Goal: Task Accomplishment & Management: Manage account settings

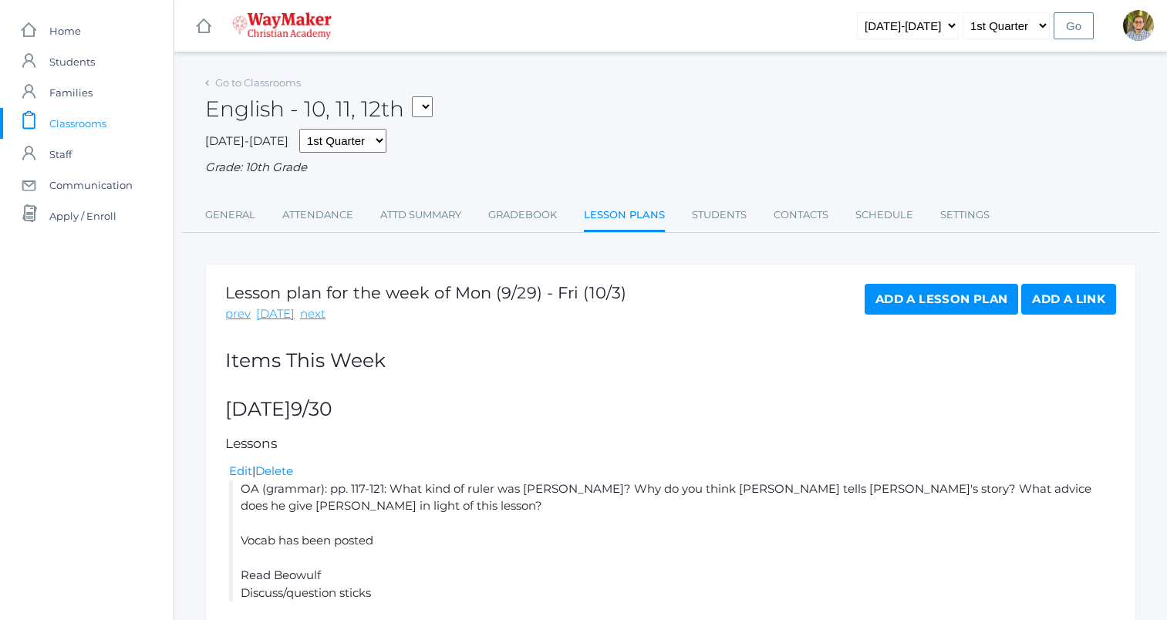
scroll to position [829, 0]
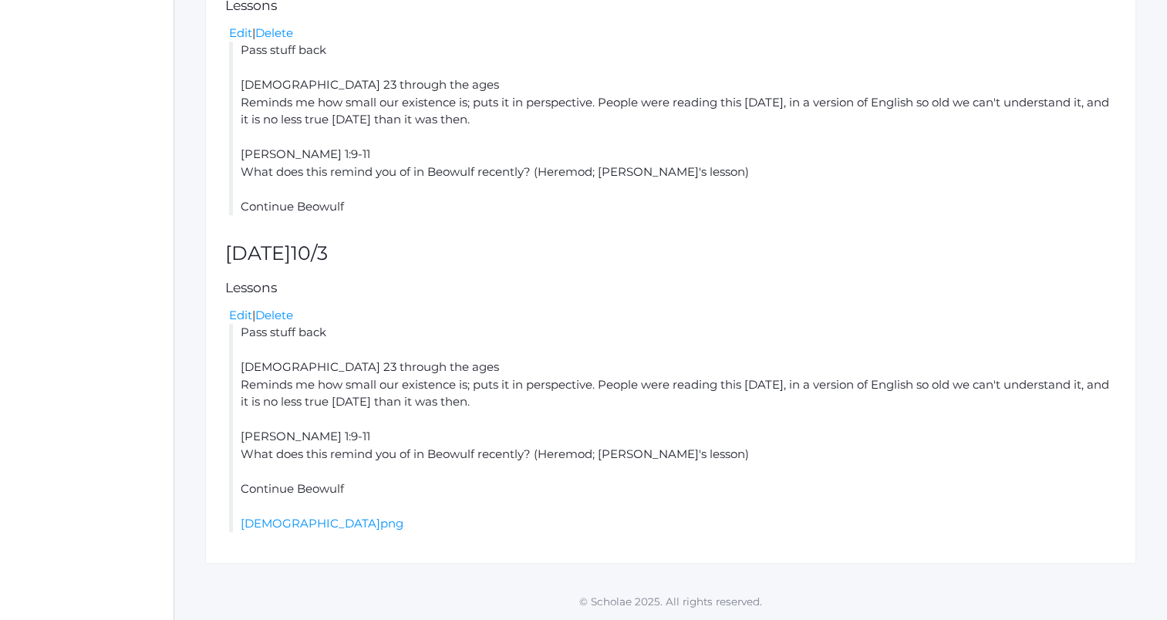
click at [718, 244] on h2 "[DATE]" at bounding box center [670, 254] width 891 height 22
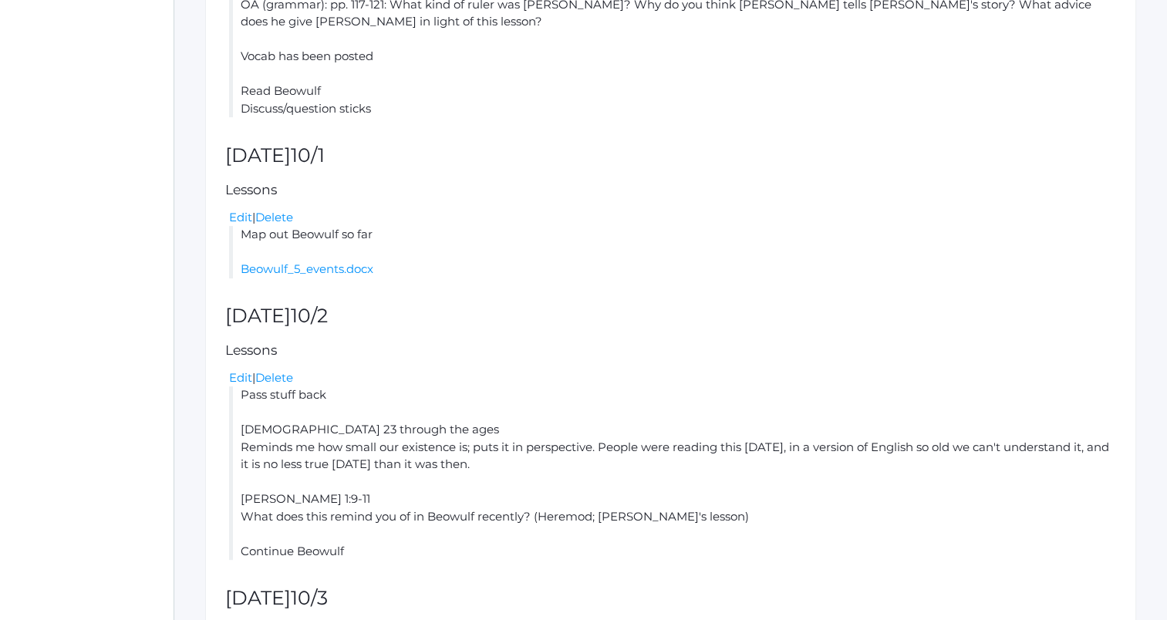
scroll to position [0, 0]
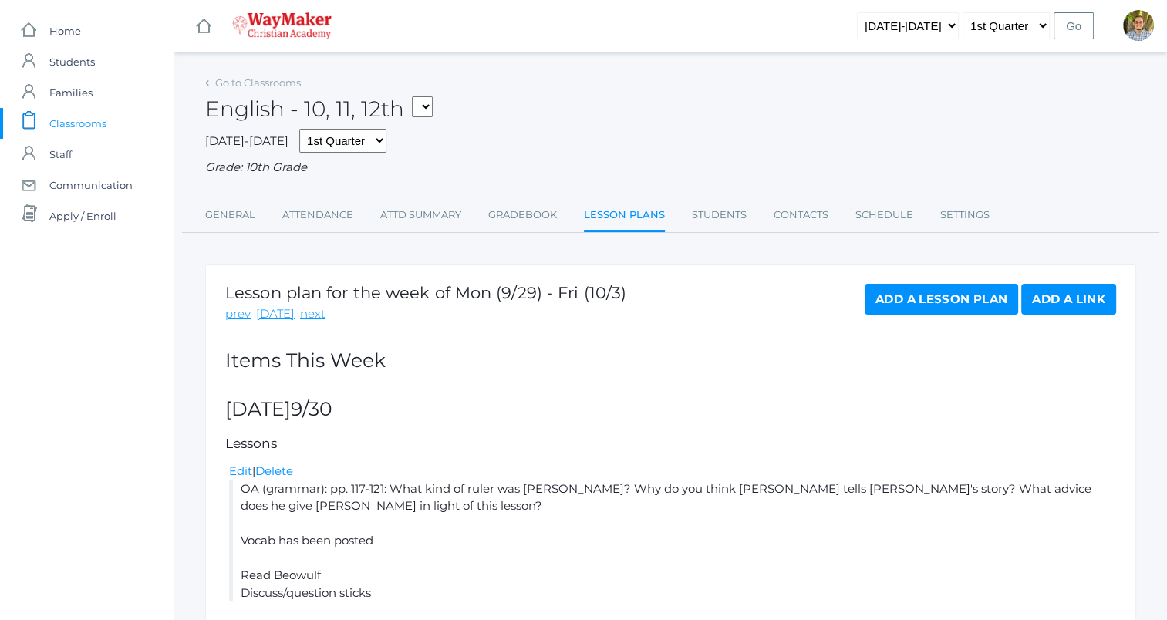
click at [300, 314] on link "next" at bounding box center [312, 314] width 25 height 18
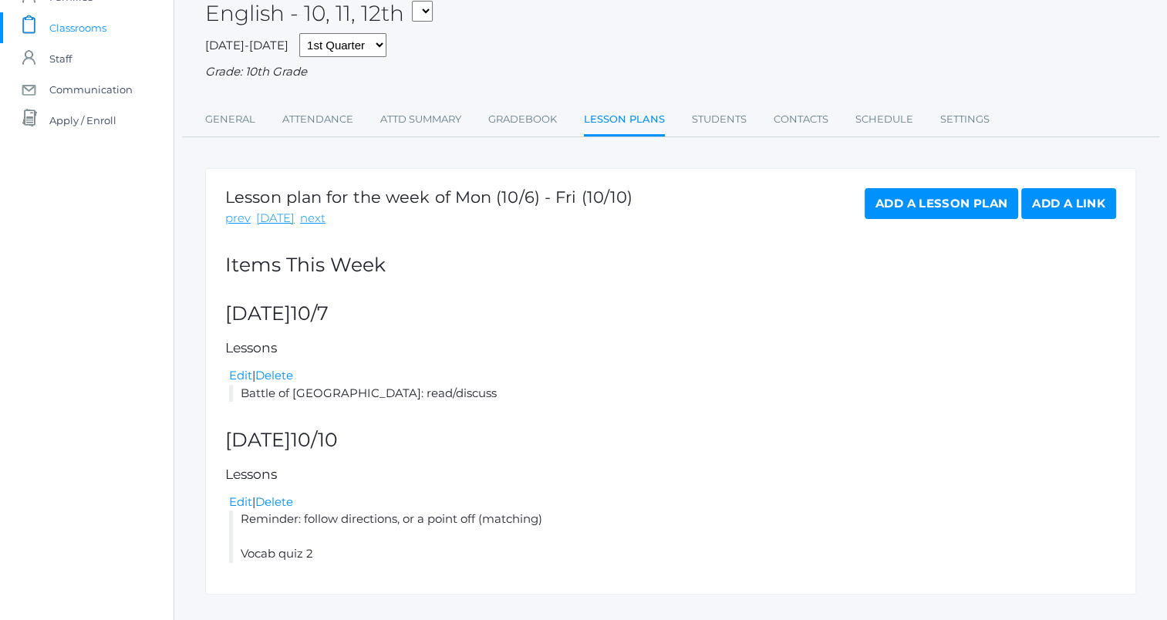
scroll to position [126, 0]
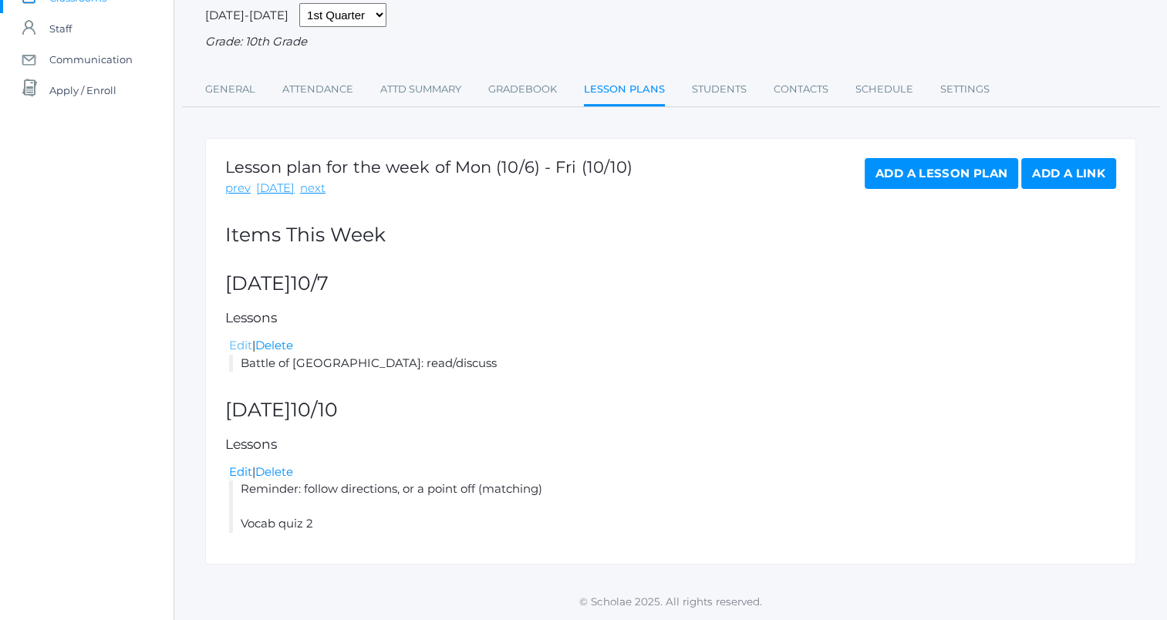
click at [243, 351] on link "Edit" at bounding box center [240, 345] width 23 height 15
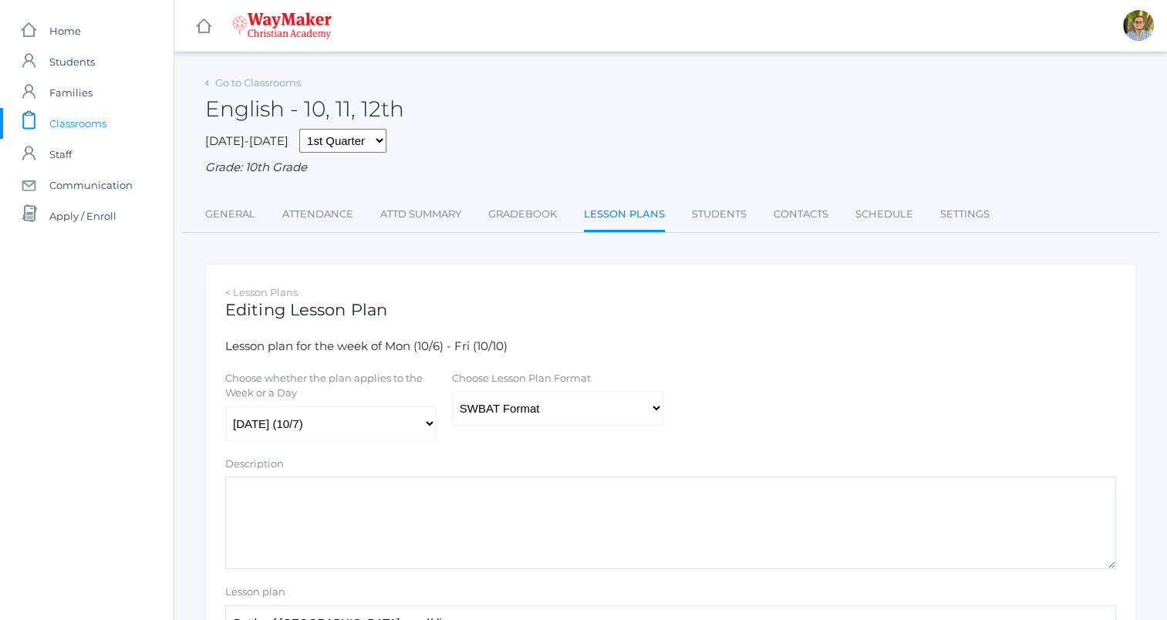
scroll to position [89, 0]
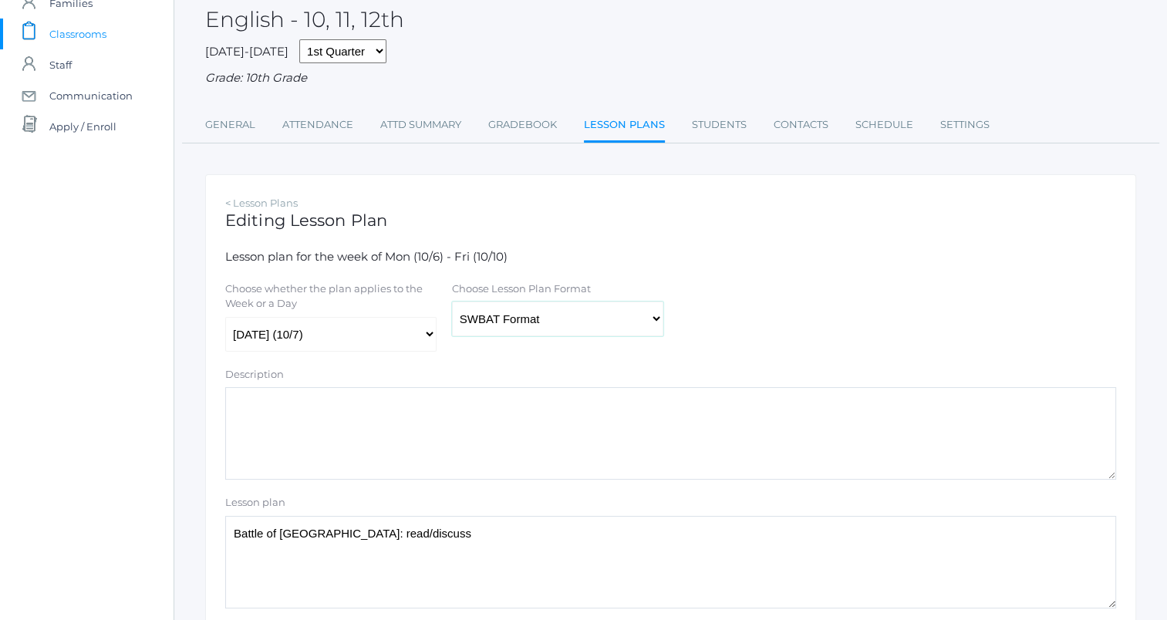
click at [545, 327] on select "Traditional Format SWBAT Format" at bounding box center [557, 319] width 211 height 35
select select "legacy"
click at [452, 302] on select "Traditional Format SWBAT Format" at bounding box center [557, 319] width 211 height 35
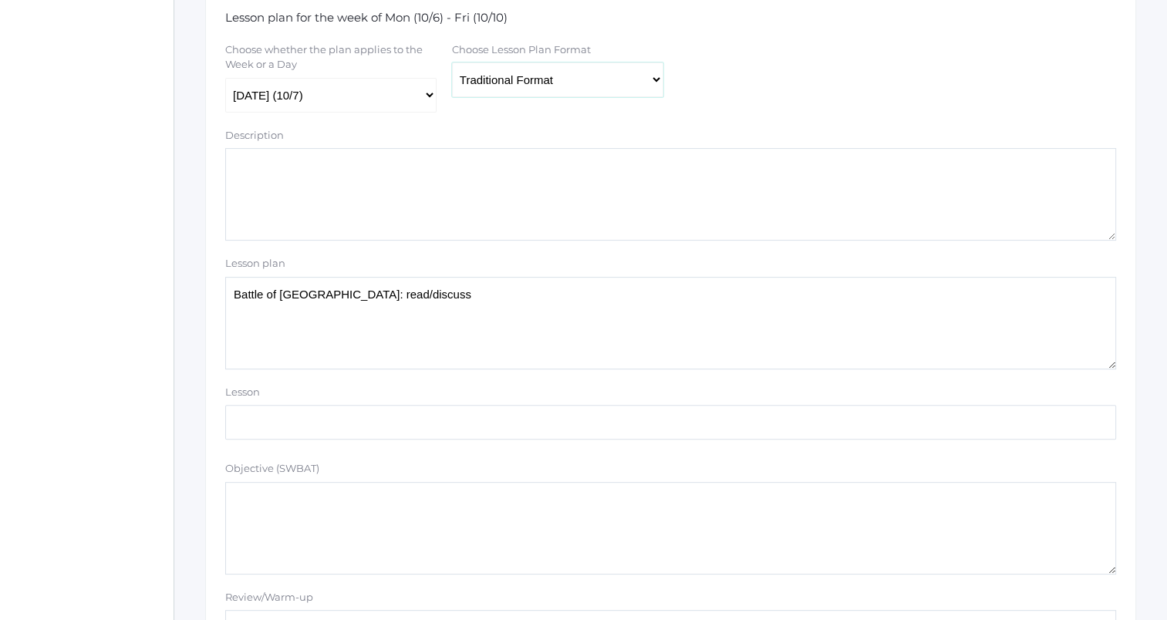
scroll to position [329, 0]
drag, startPoint x: 420, startPoint y: 305, endPoint x: 195, endPoint y: 288, distance: 225.1
type textarea "O"
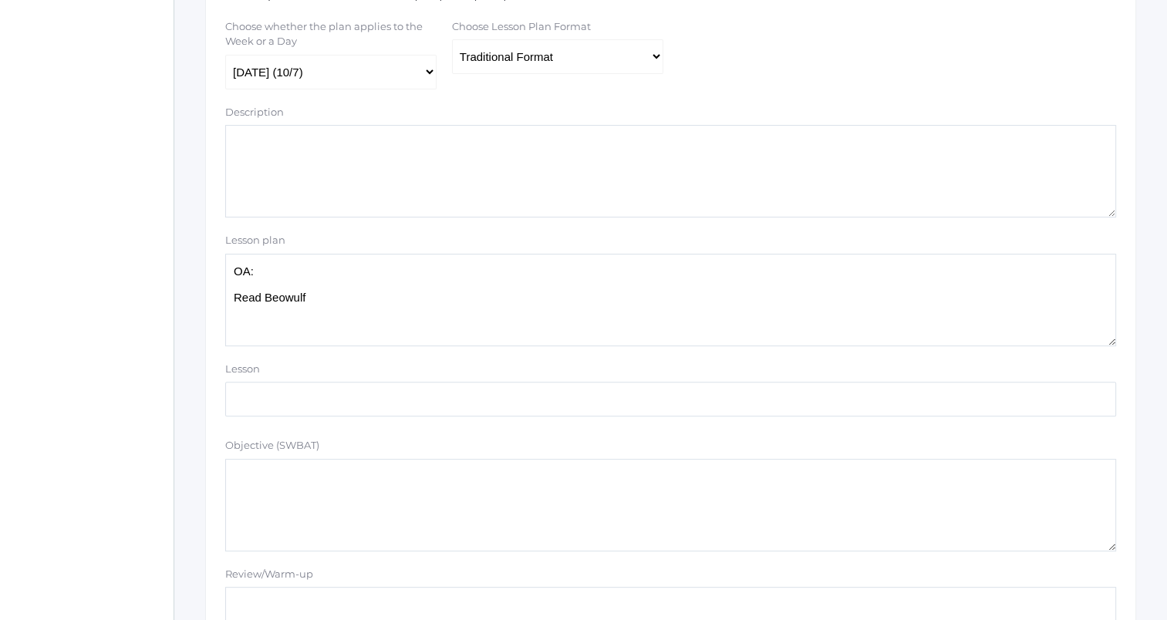
scroll to position [352, 0]
click at [428, 334] on textarea "Battle of [GEOGRAPHIC_DATA]: read/discuss" at bounding box center [670, 300] width 891 height 93
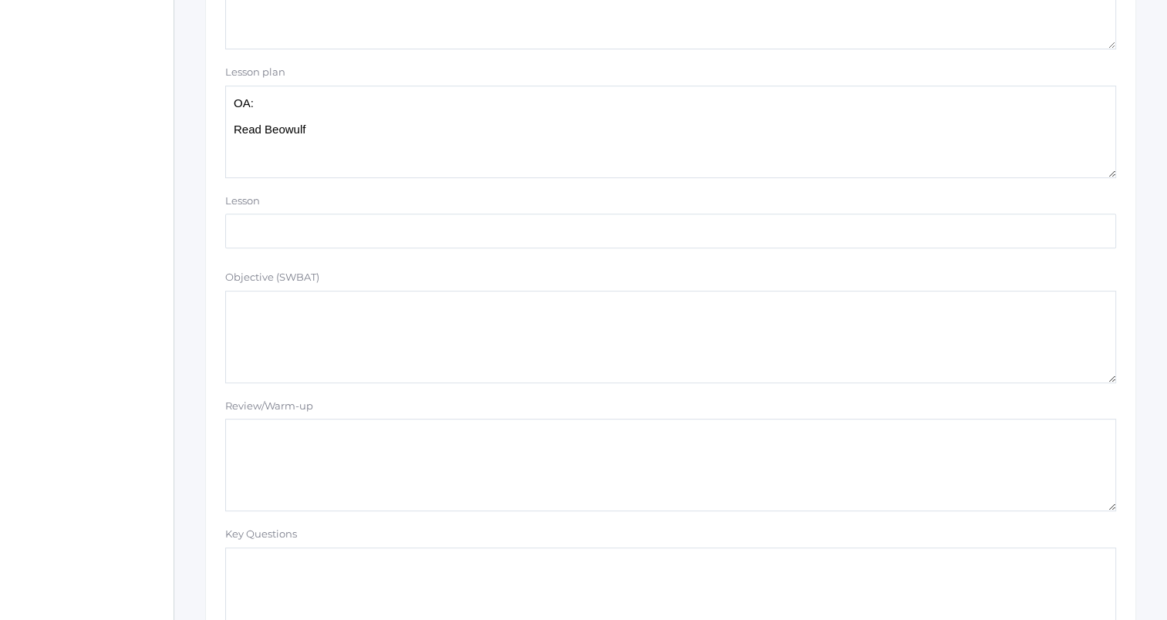
scroll to position [1304, 0]
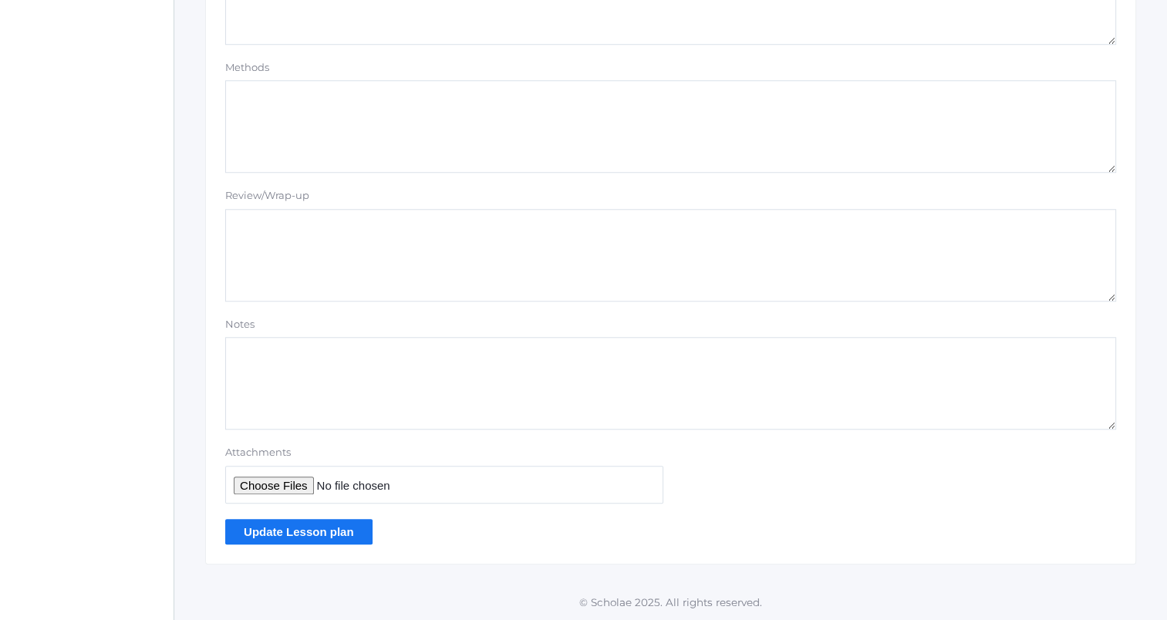
type textarea "OA: Read Beowulf"
click at [329, 532] on input "Update Lesson plan" at bounding box center [298, 531] width 147 height 25
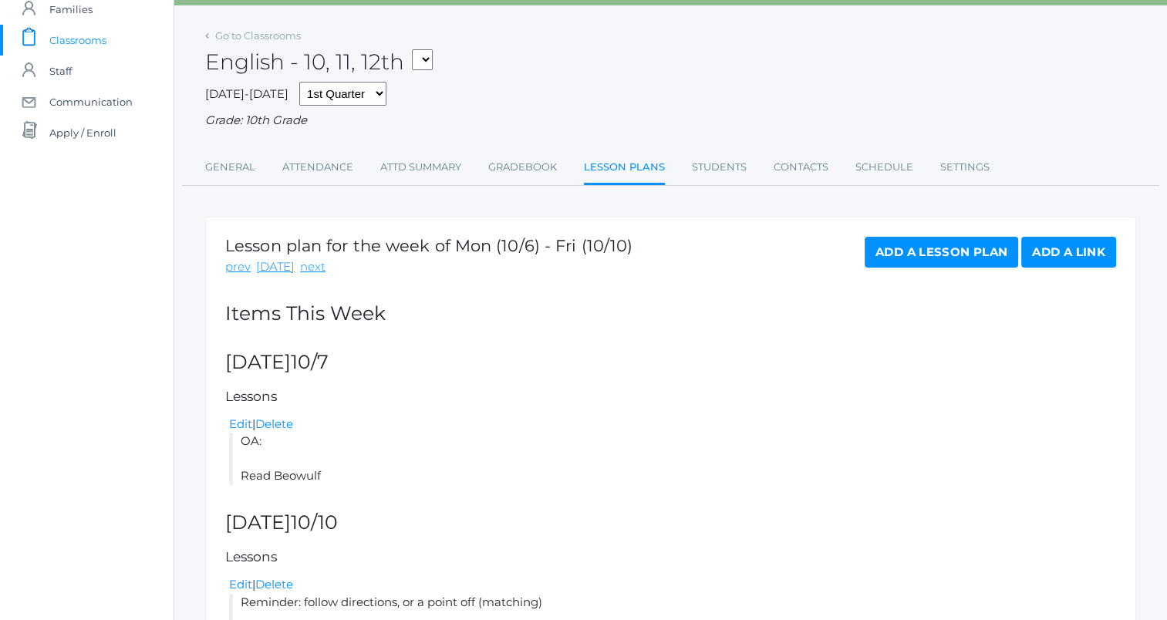
scroll to position [83, 0]
click at [717, 160] on link "Students" at bounding box center [719, 168] width 55 height 31
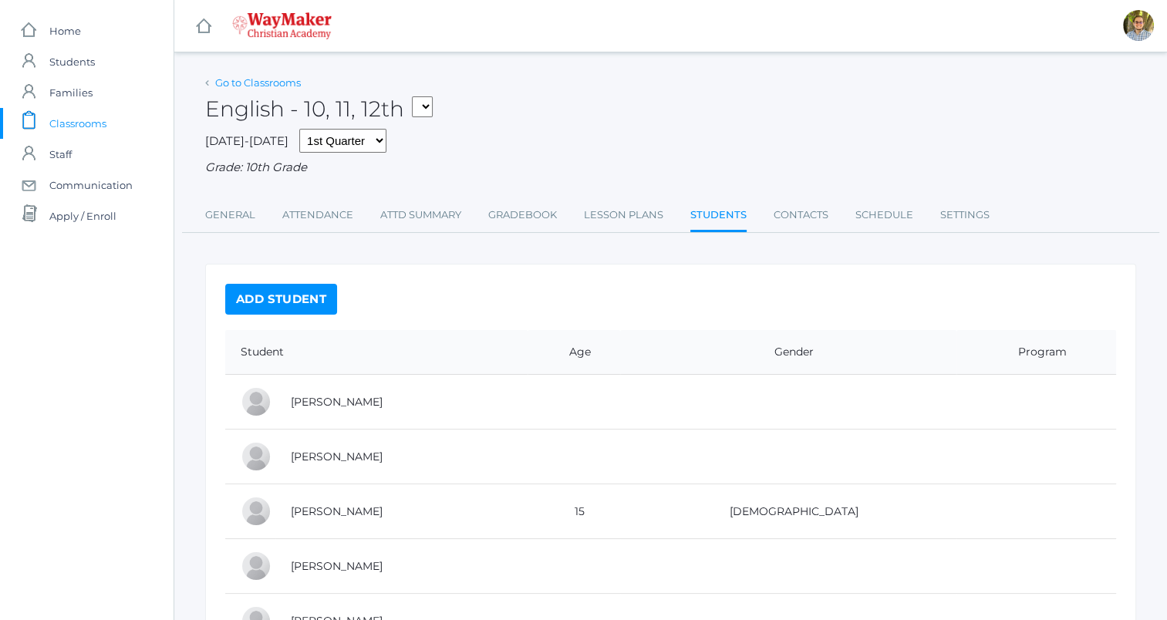
click at [278, 83] on link "Go to Classrooms" at bounding box center [258, 82] width 86 height 12
